Goal: Task Accomplishment & Management: Manage account settings

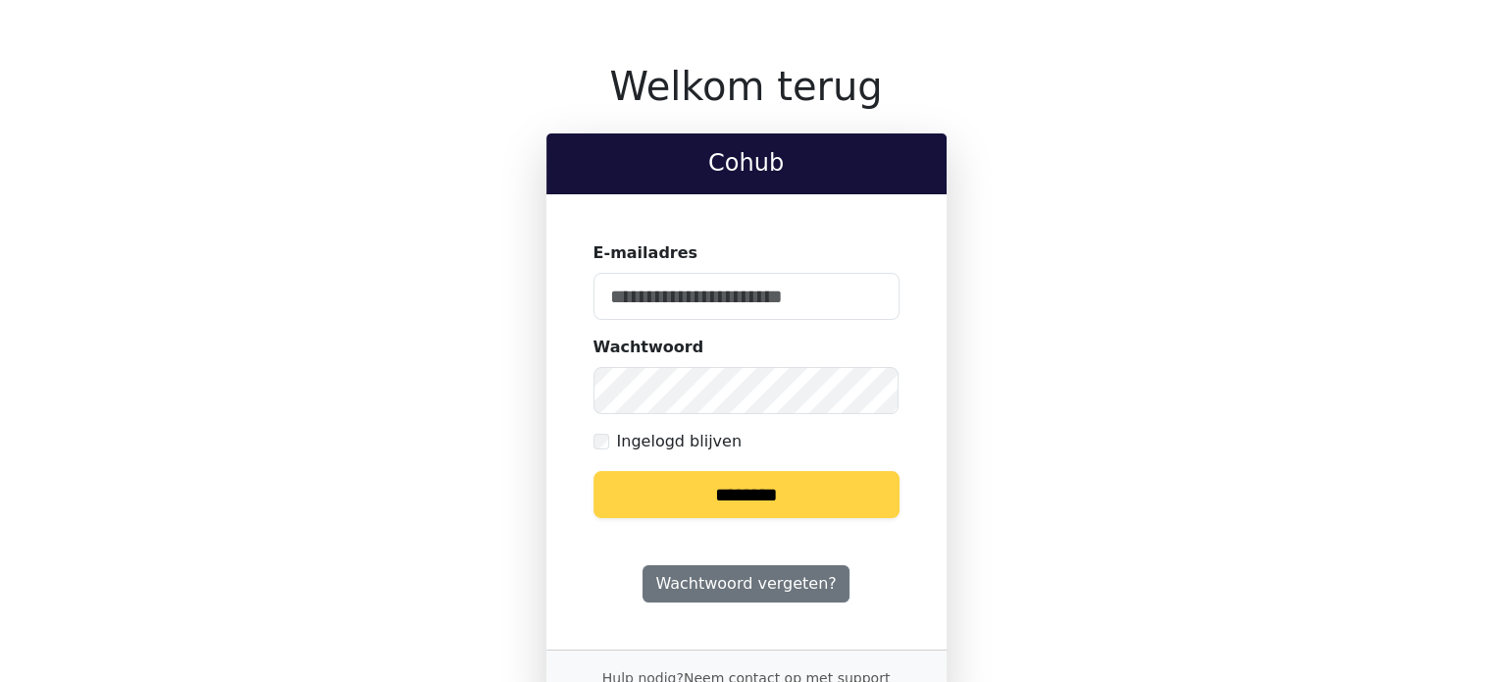
type input "**********"
click at [779, 505] on input "********" at bounding box center [746, 494] width 306 height 47
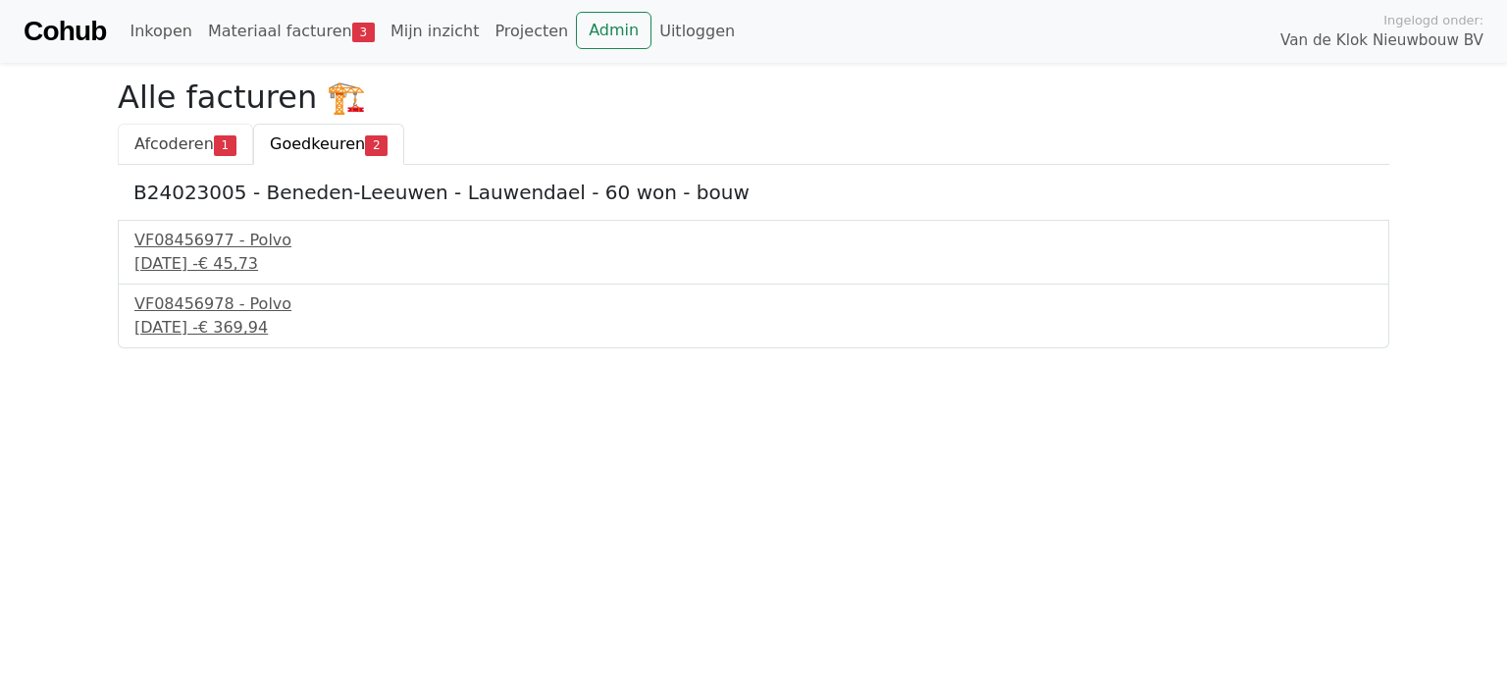
click at [175, 147] on span "Afcoderen" at bounding box center [173, 143] width 79 height 19
click at [238, 260] on div "[DATE] - € 9.103,06" at bounding box center [753, 264] width 1238 height 24
